Goal: Information Seeking & Learning: Learn about a topic

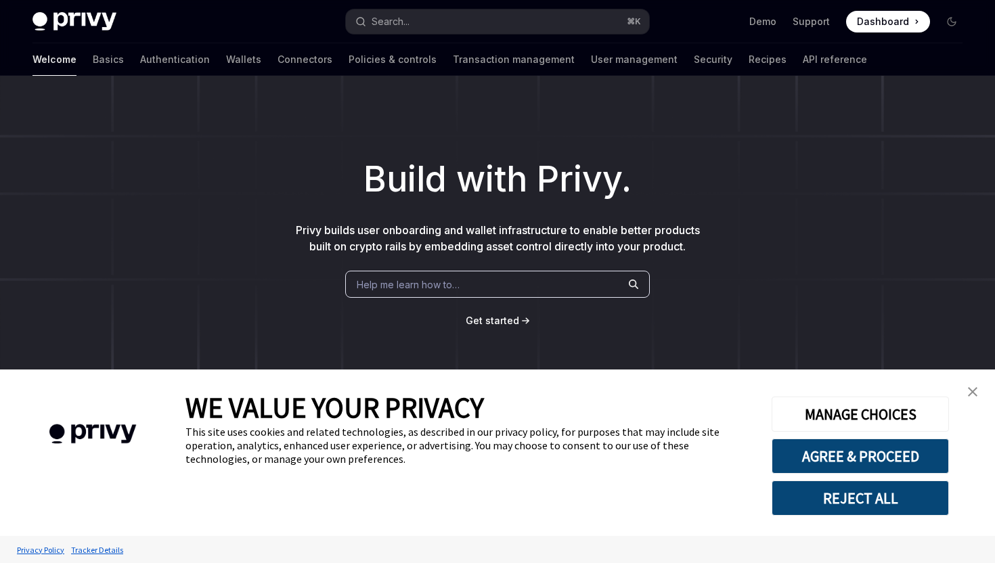
click at [965, 394] on link "close banner" at bounding box center [972, 391] width 27 height 27
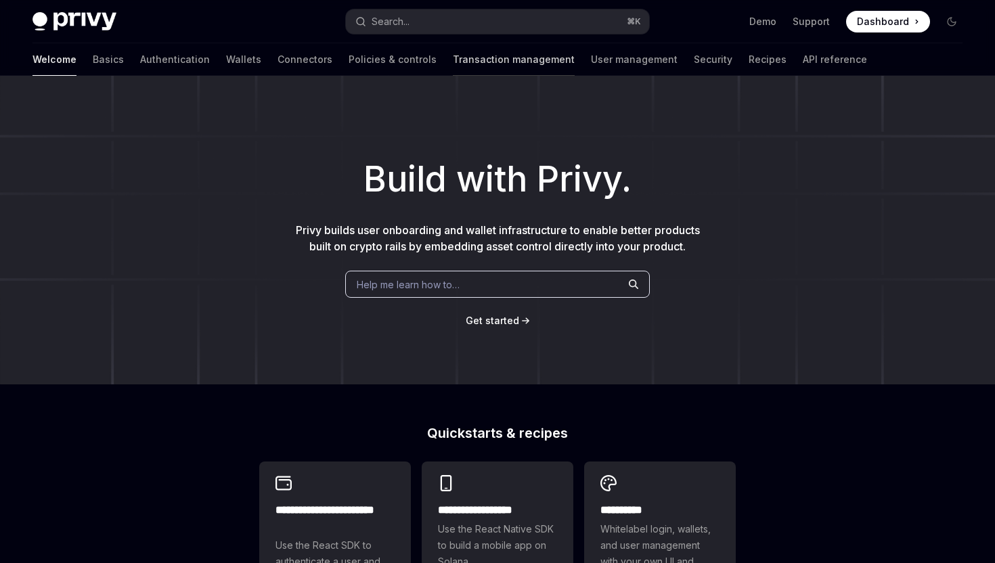
click at [487, 59] on link "Transaction management" at bounding box center [514, 59] width 122 height 32
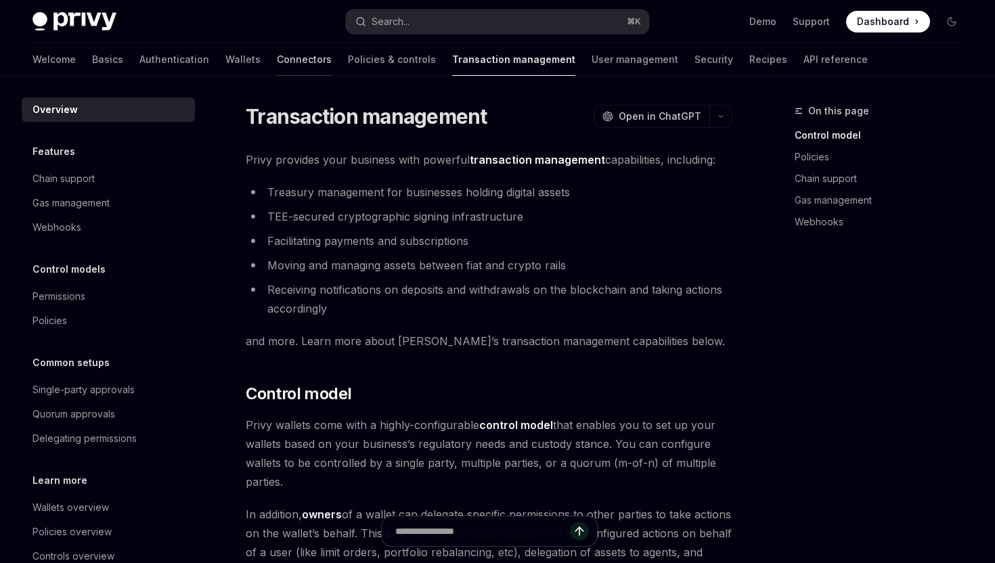
click at [277, 54] on link "Connectors" at bounding box center [304, 59] width 55 height 32
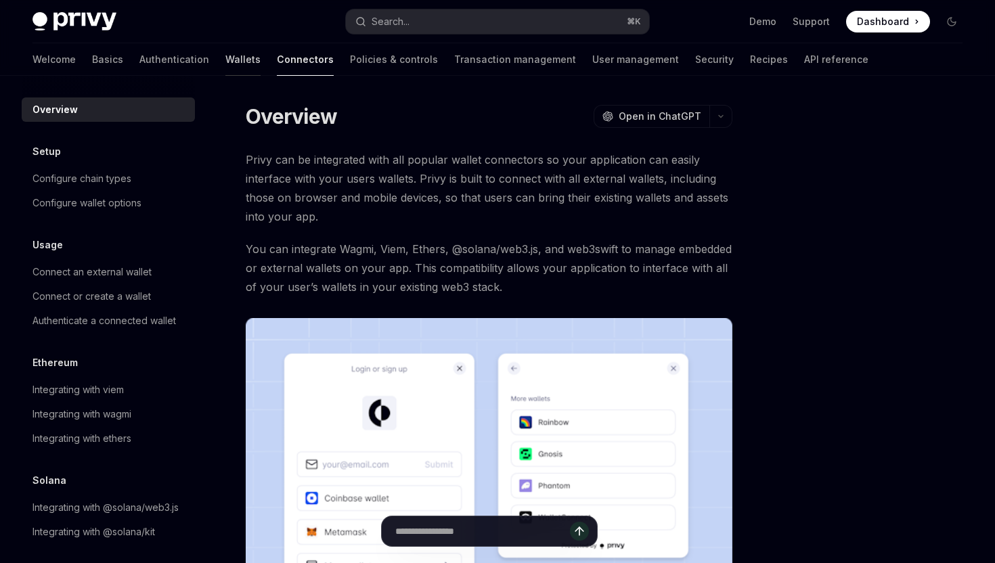
click at [225, 64] on link "Wallets" at bounding box center [242, 59] width 35 height 32
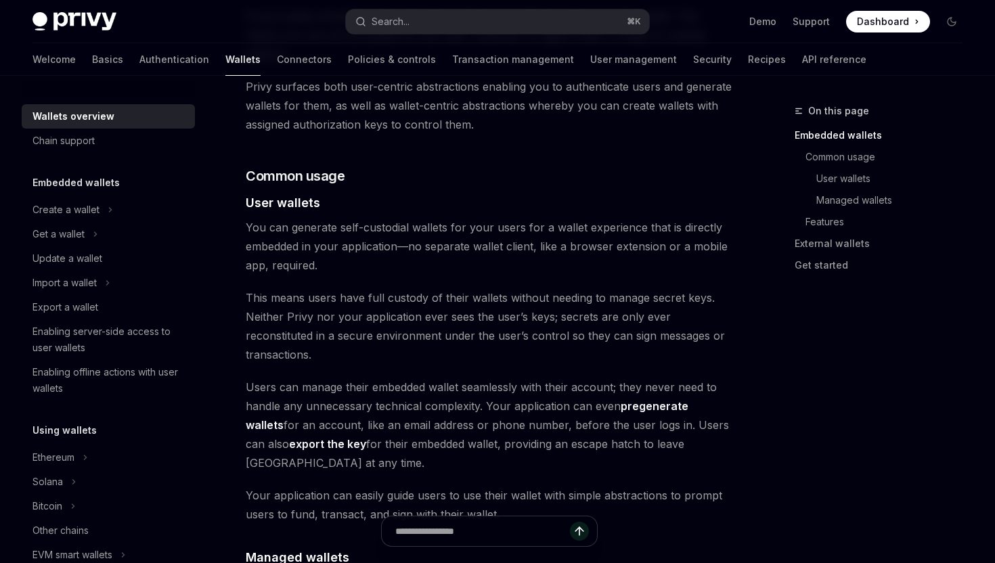
scroll to position [850, 0]
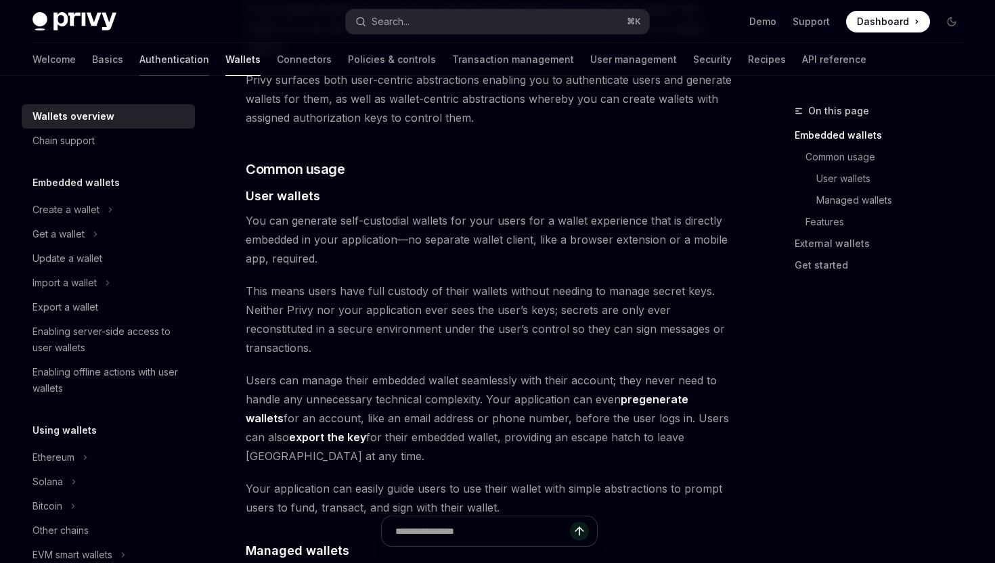
click at [139, 60] on link "Authentication" at bounding box center [174, 59] width 70 height 32
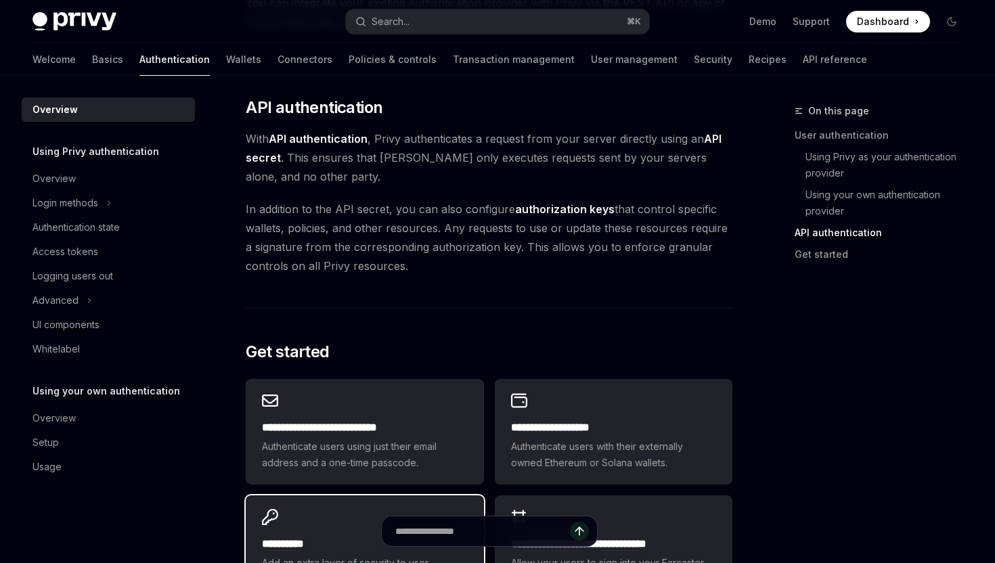
scroll to position [890, 0]
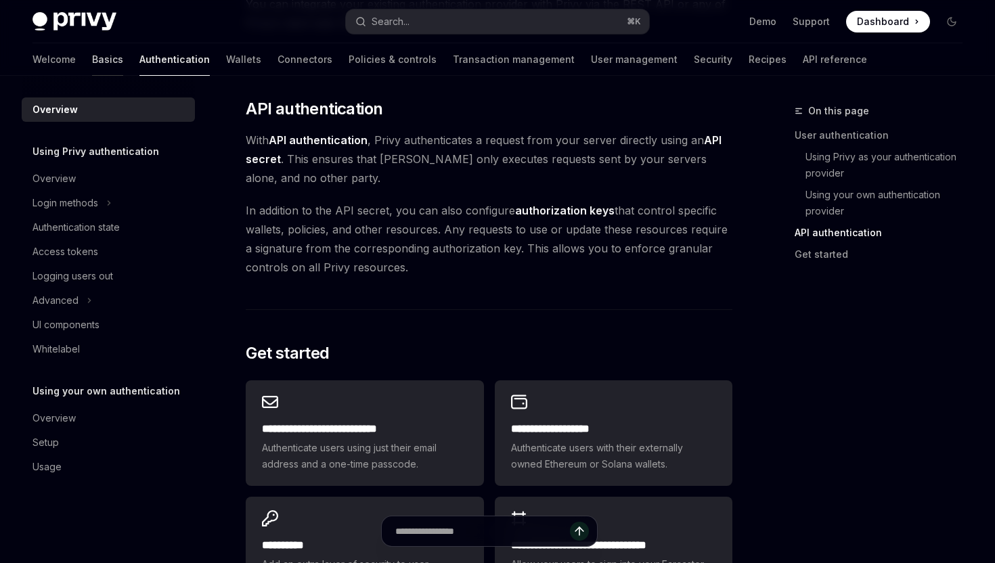
click at [92, 62] on link "Basics" at bounding box center [107, 59] width 31 height 32
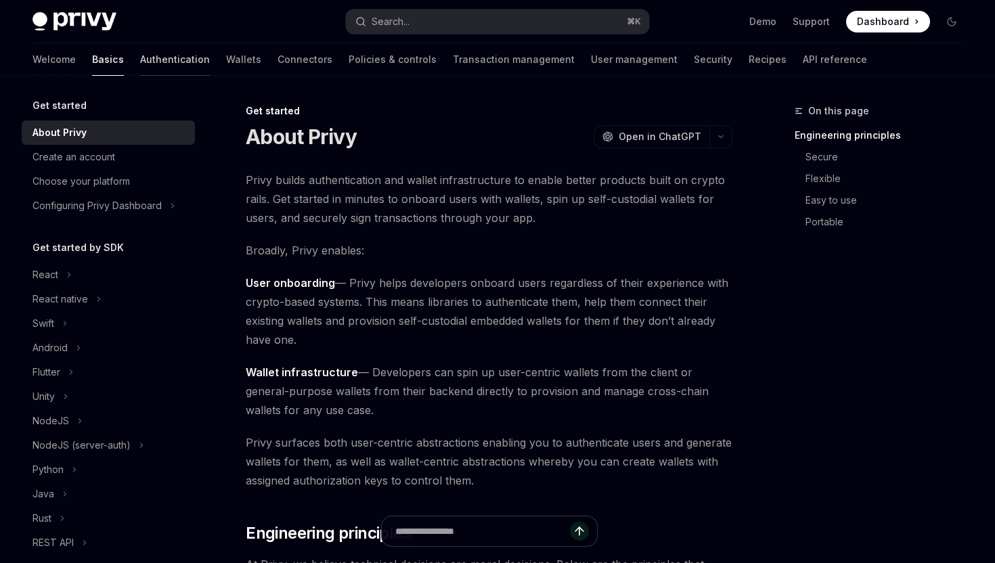
click at [140, 62] on link "Authentication" at bounding box center [175, 59] width 70 height 32
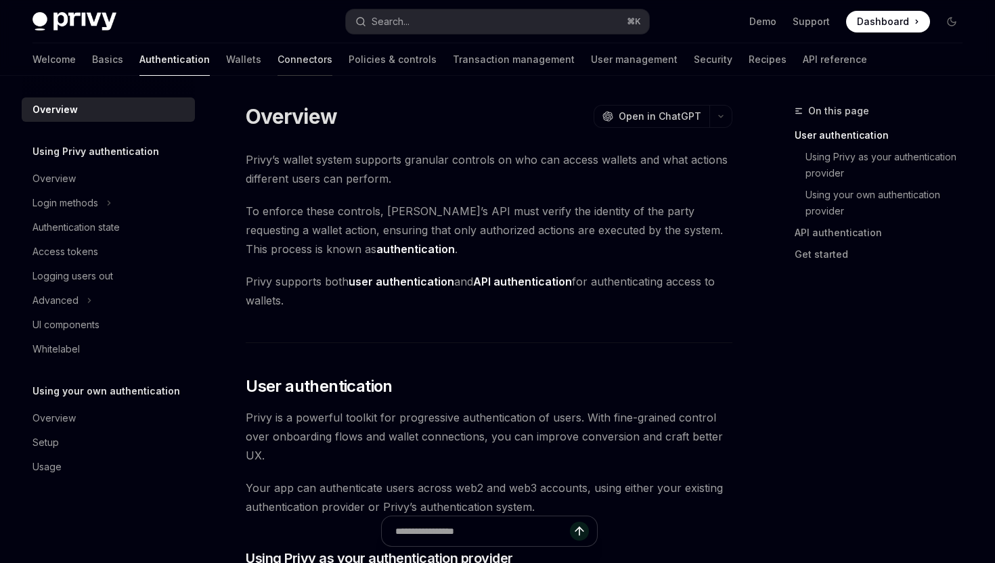
click at [277, 70] on link "Connectors" at bounding box center [304, 59] width 55 height 32
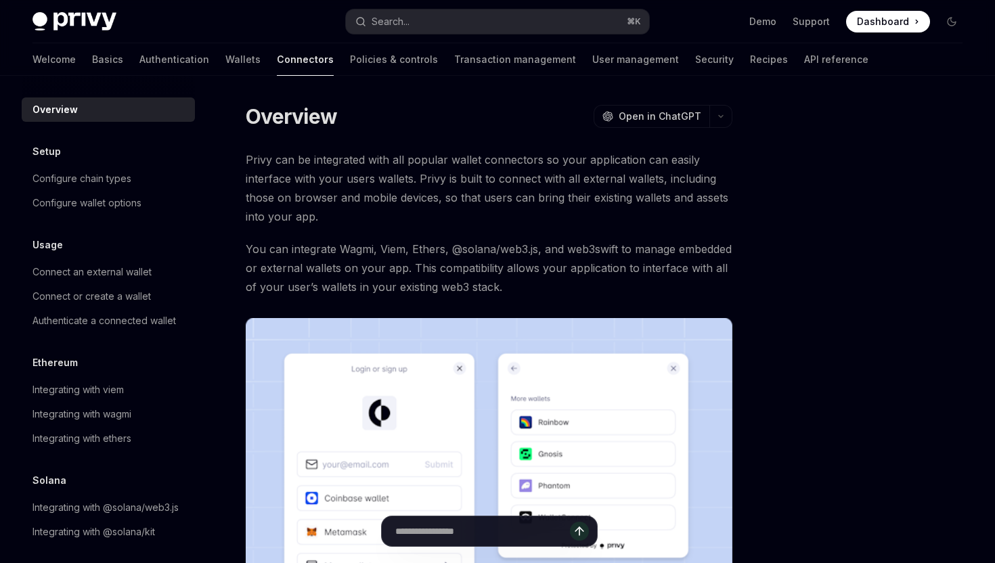
click at [277, 70] on link "Connectors" at bounding box center [305, 59] width 57 height 32
click at [350, 61] on link "Policies & controls" at bounding box center [394, 59] width 88 height 32
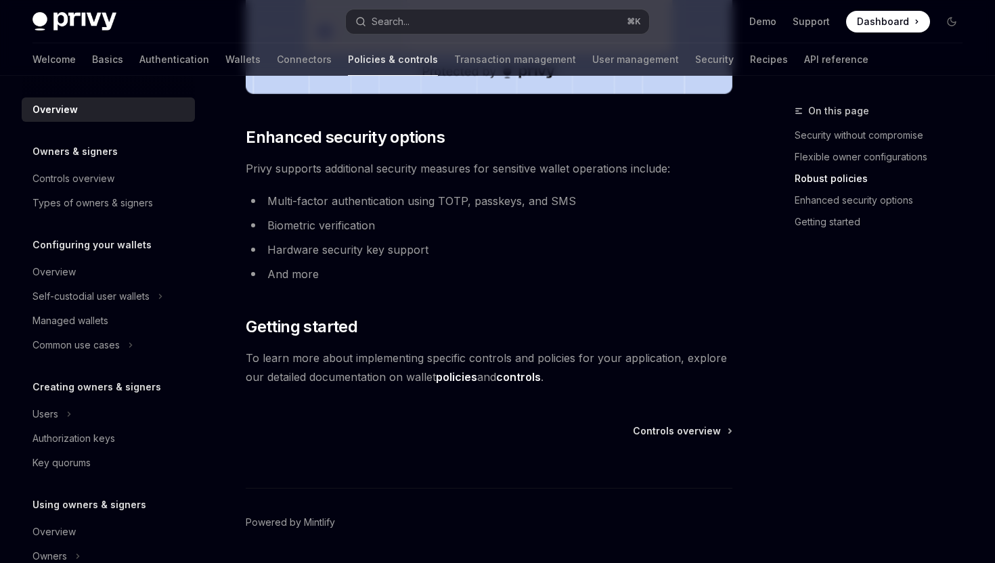
scroll to position [1171, 0]
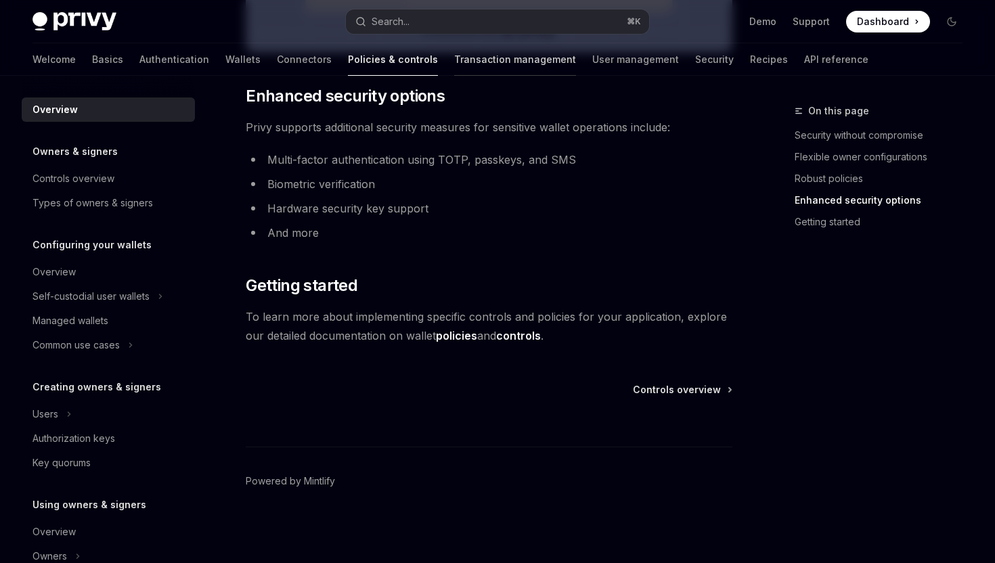
click at [454, 75] on div at bounding box center [515, 75] width 122 height 1
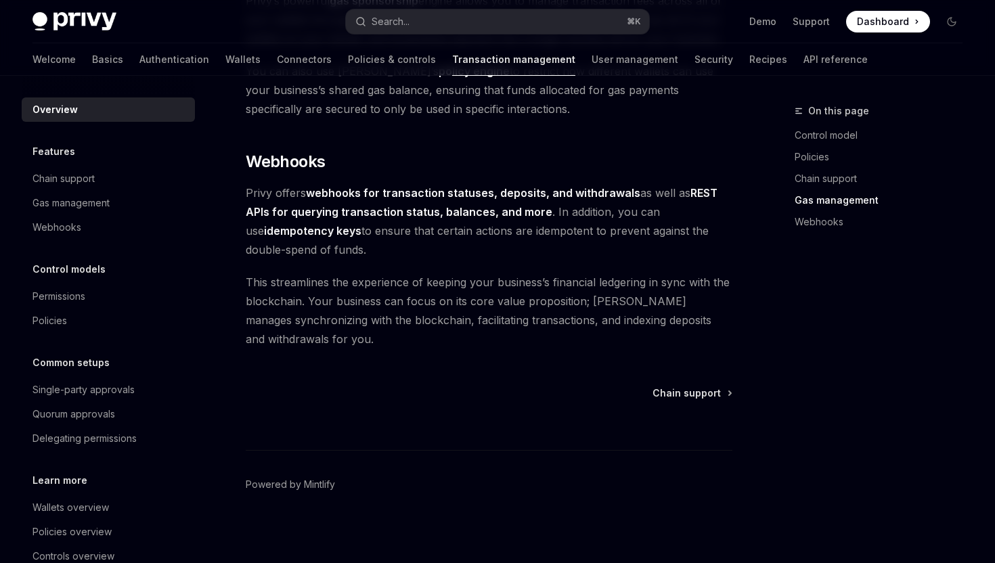
scroll to position [1277, 0]
click at [681, 393] on span "Chain support" at bounding box center [686, 393] width 68 height 14
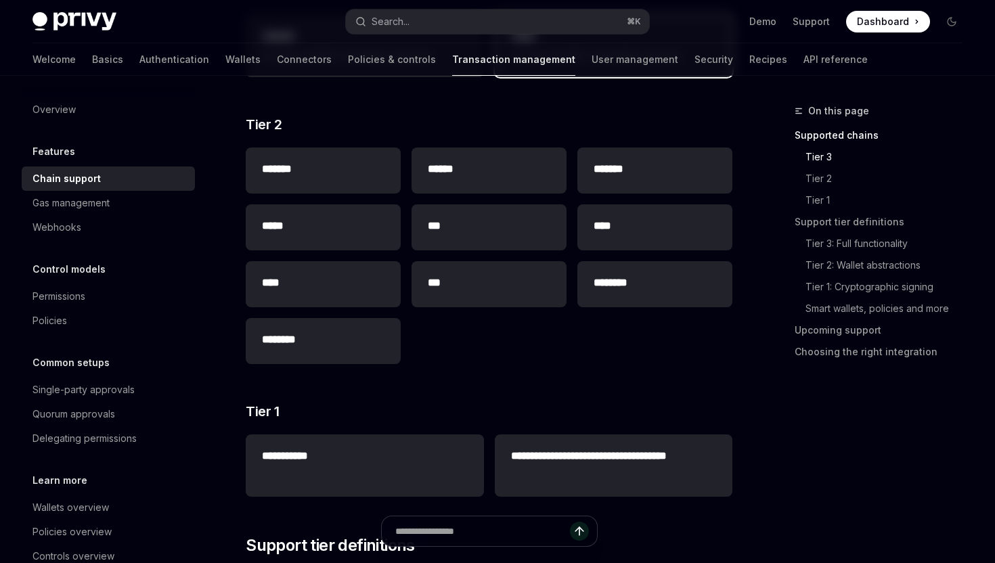
scroll to position [314, 0]
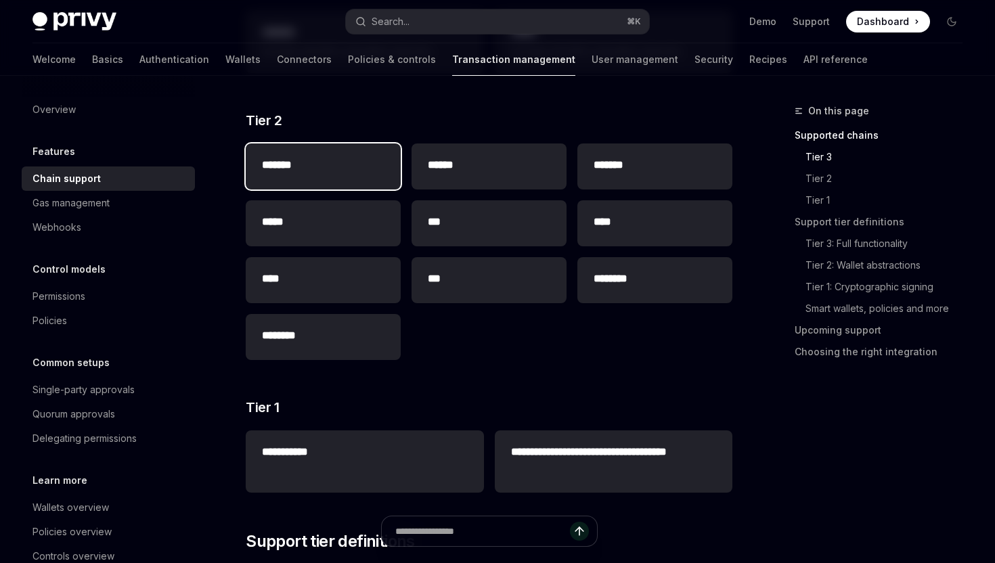
click at [330, 180] on div "*******" at bounding box center [323, 166] width 155 height 46
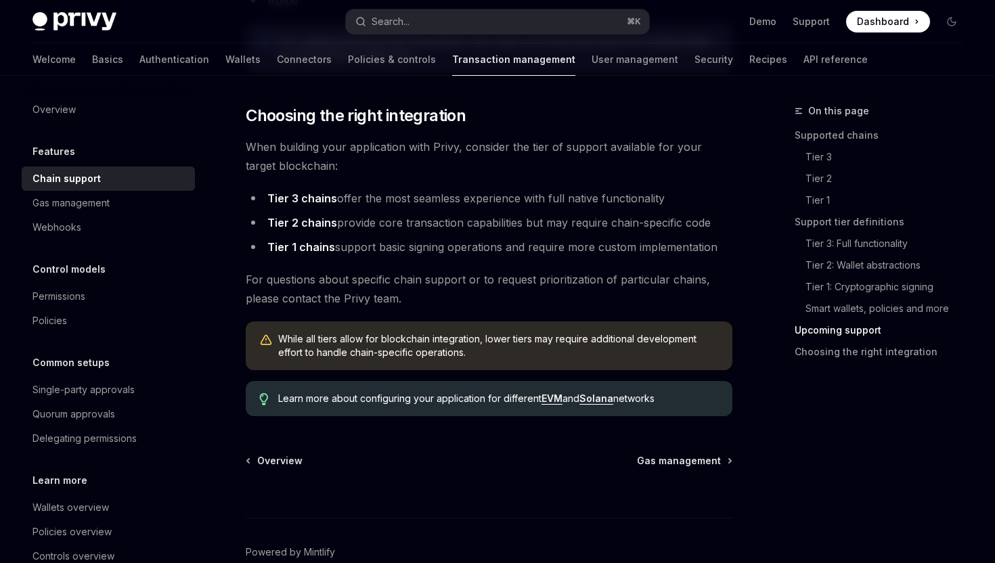
scroll to position [1677, 0]
click at [683, 463] on span "Gas management" at bounding box center [679, 460] width 84 height 14
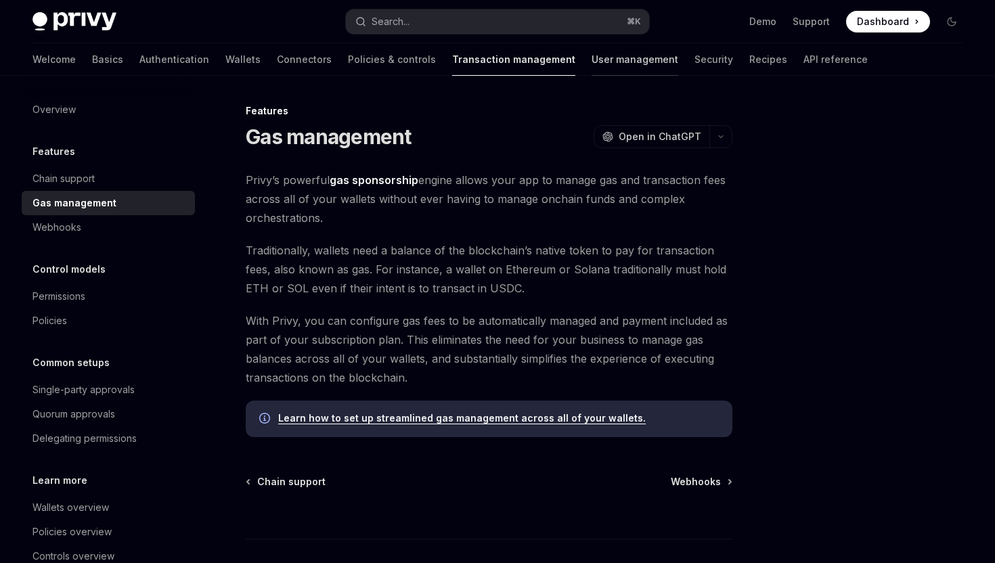
click at [591, 62] on link "User management" at bounding box center [634, 59] width 87 height 32
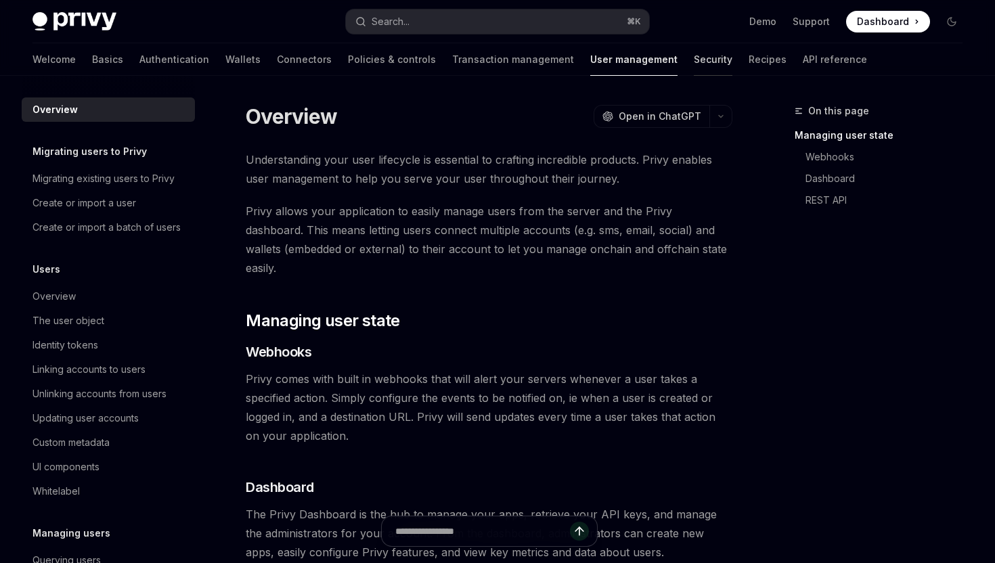
click at [694, 55] on link "Security" at bounding box center [713, 59] width 39 height 32
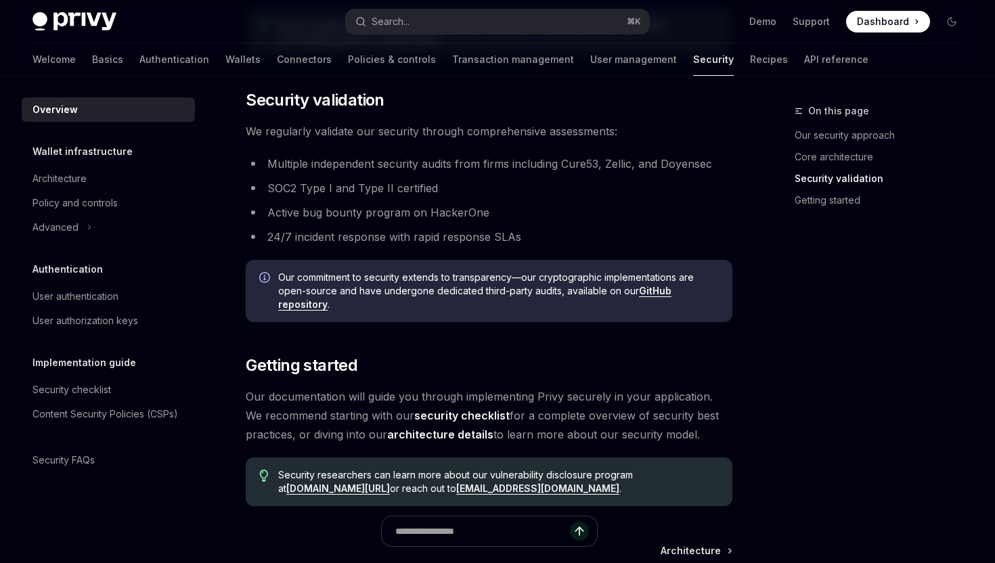
scroll to position [907, 0]
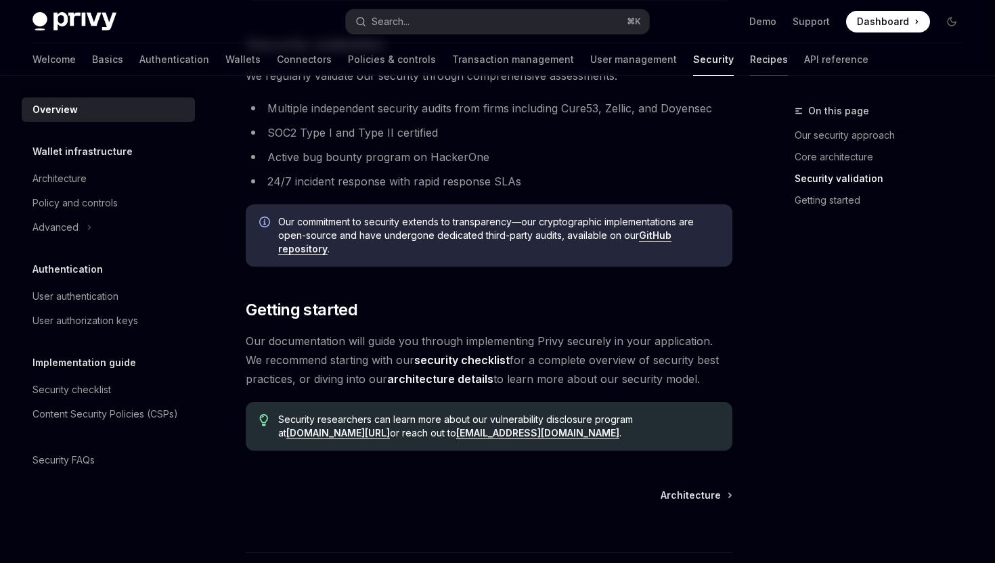
click at [750, 65] on link "Recipes" at bounding box center [769, 59] width 38 height 32
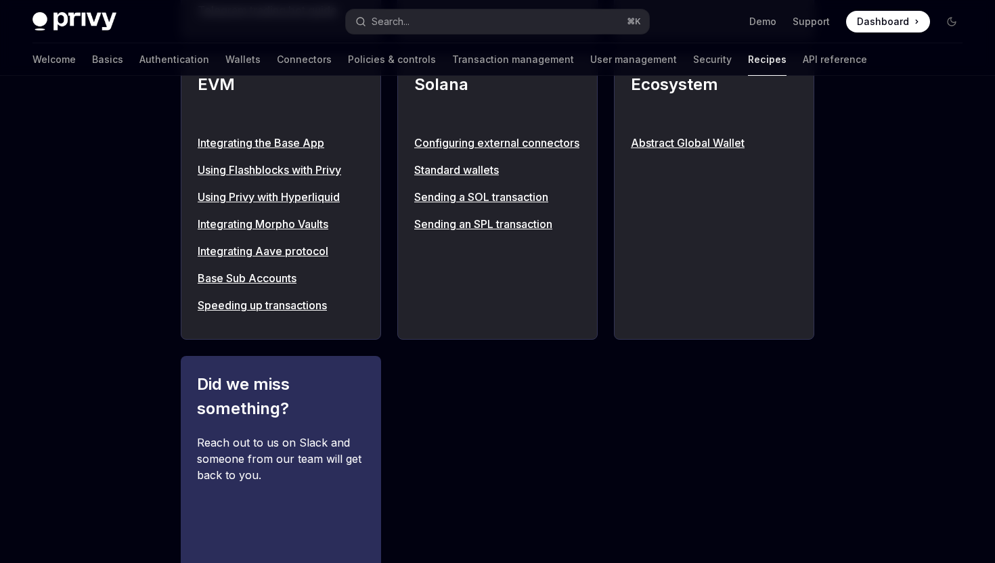
scroll to position [1501, 0]
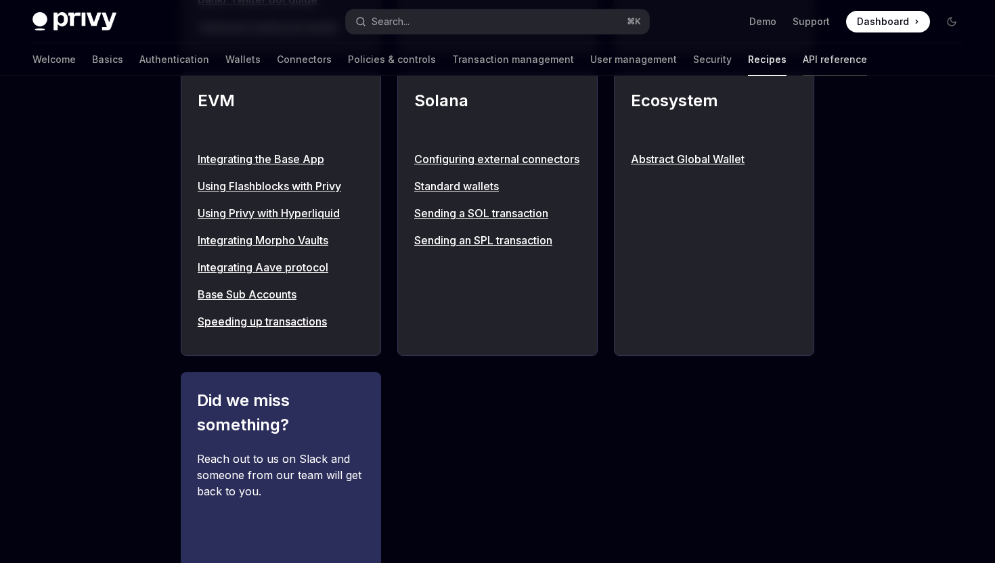
click at [802, 64] on link "API reference" at bounding box center [834, 59] width 64 height 32
type textarea "*"
